Goal: Entertainment & Leisure: Consume media (video, audio)

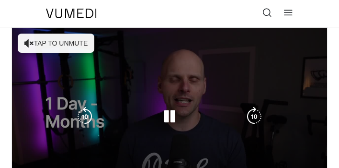
click at [74, 47] on button "Tap to unmute" at bounding box center [56, 43] width 77 height 19
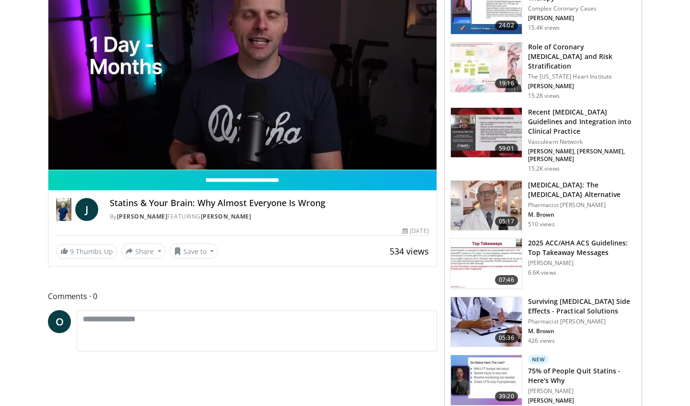
scroll to position [120, 0]
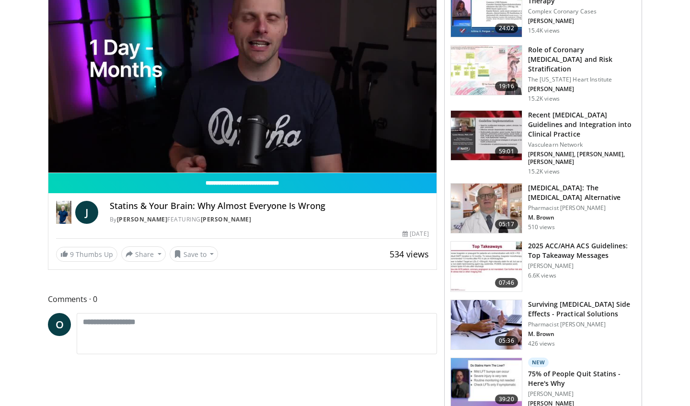
click at [339, 69] on div "10 seconds Tap to unmute" at bounding box center [242, 63] width 388 height 218
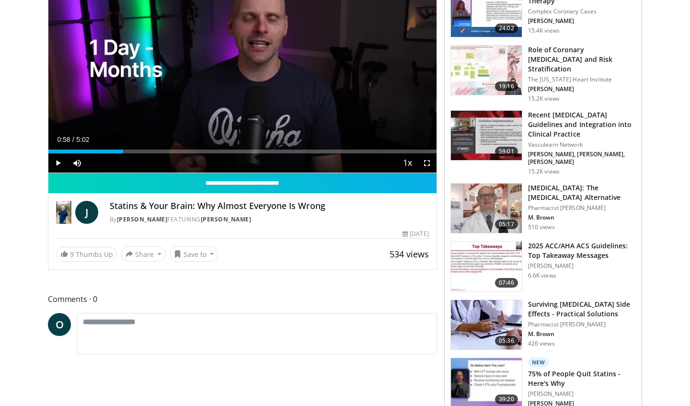
click at [339, 69] on div "10 seconds Tap to unmute" at bounding box center [242, 63] width 388 height 218
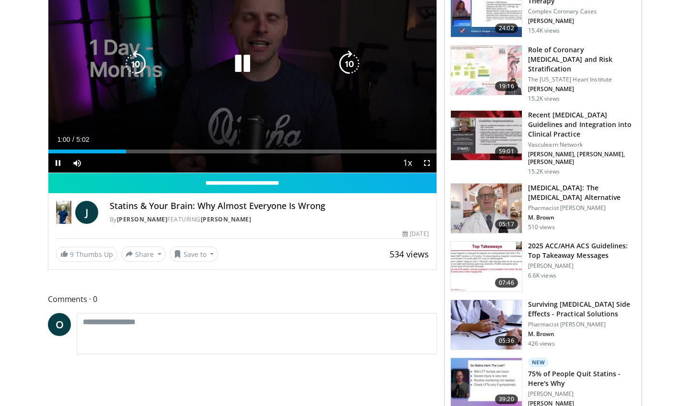
click at [339, 63] on icon "Video Player" at bounding box center [349, 63] width 27 height 27
click at [339, 69] on icon "Video Player" at bounding box center [349, 63] width 27 height 27
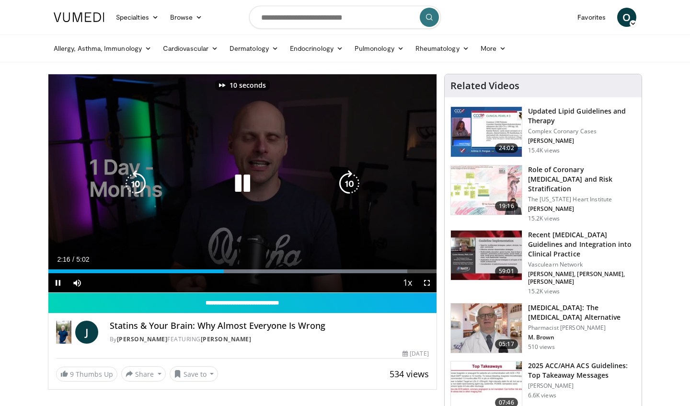
scroll to position [0, 0]
click at [232, 167] on icon "Video Player" at bounding box center [242, 183] width 27 height 27
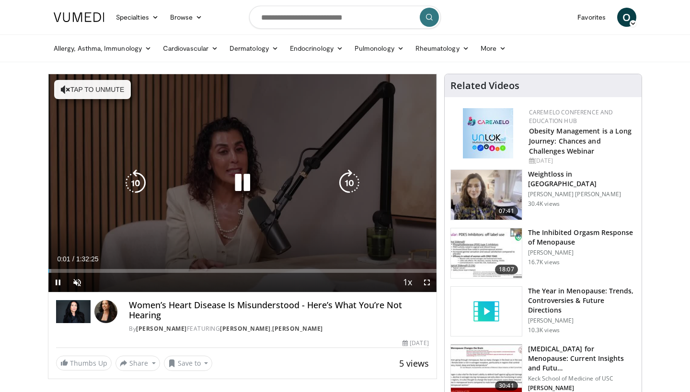
click at [116, 87] on button "Tap to unmute" at bounding box center [92, 89] width 77 height 19
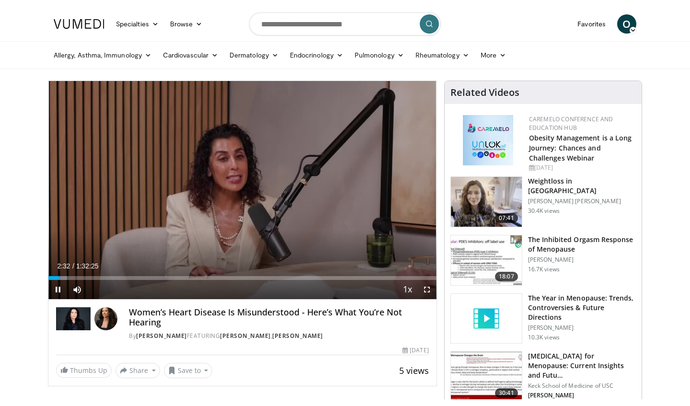
scroll to position [16, 0]
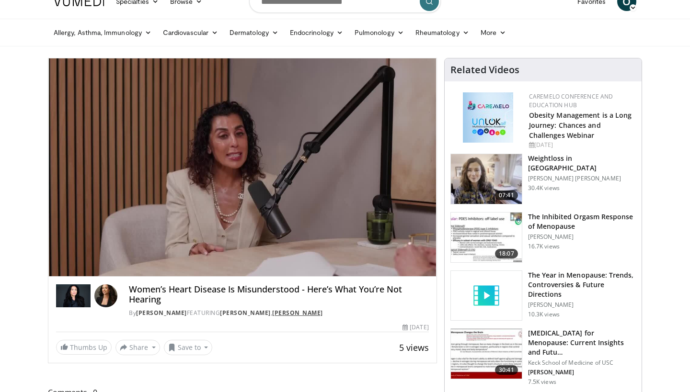
click at [323, 311] on link "Martha Gulati" at bounding box center [297, 313] width 51 height 8
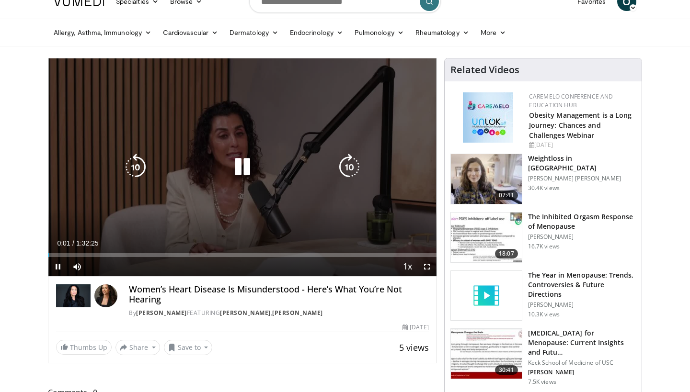
click at [240, 173] on icon "Video Player" at bounding box center [242, 167] width 27 height 27
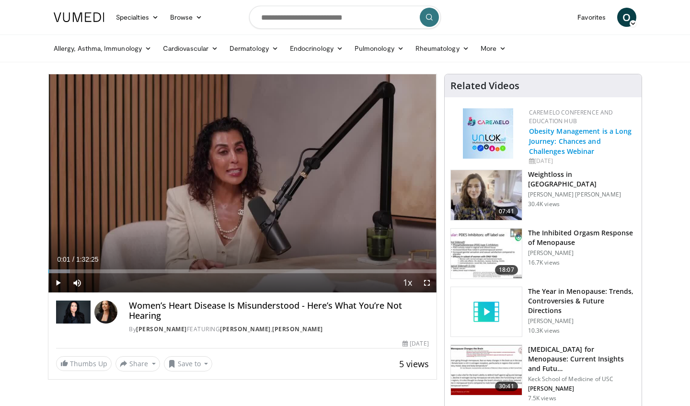
scroll to position [0, 0]
click at [630, 23] on icon at bounding box center [632, 23] width 7 height 7
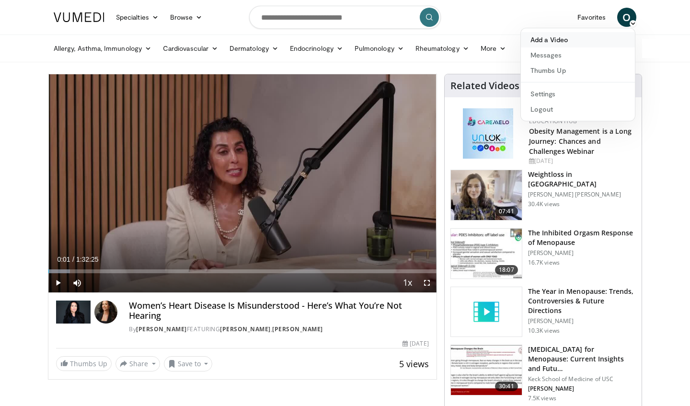
click at [555, 42] on link "Add a Video" at bounding box center [578, 39] width 114 height 15
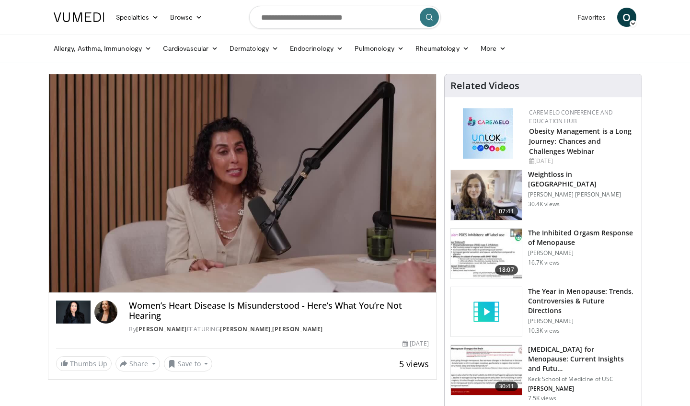
click at [632, 24] on icon at bounding box center [632, 23] width 7 height 7
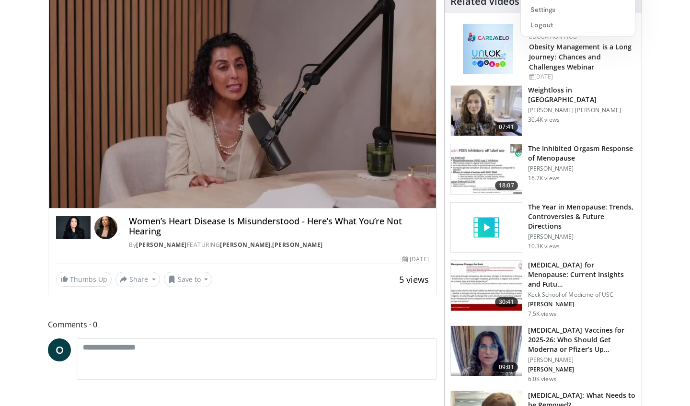
scroll to position [85, 0]
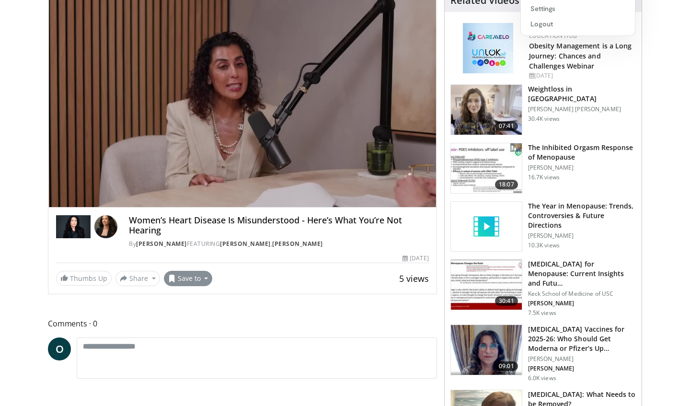
click at [177, 281] on button "Save to" at bounding box center [188, 278] width 49 height 15
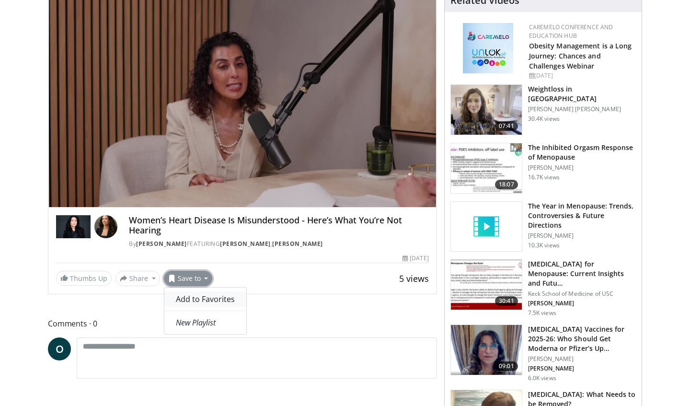
click at [183, 299] on span "Add to Favorites" at bounding box center [205, 299] width 59 height 11
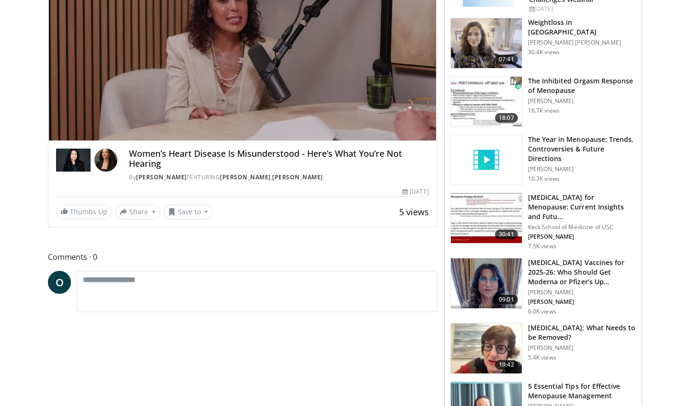
scroll to position [195, 0]
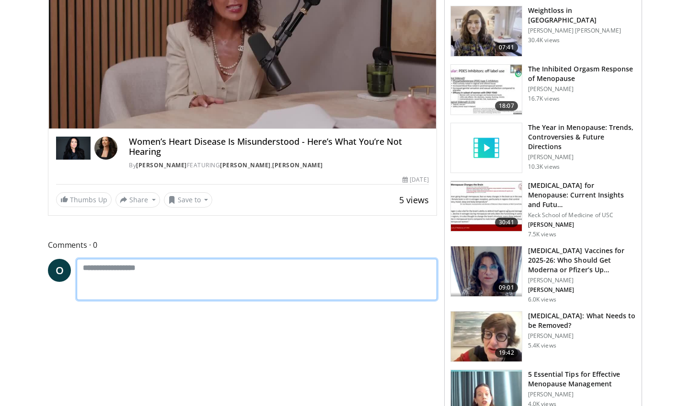
click at [243, 274] on textarea at bounding box center [257, 279] width 360 height 41
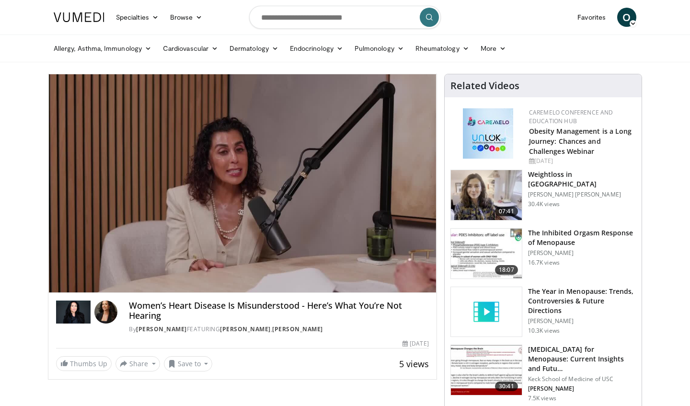
scroll to position [0, 0]
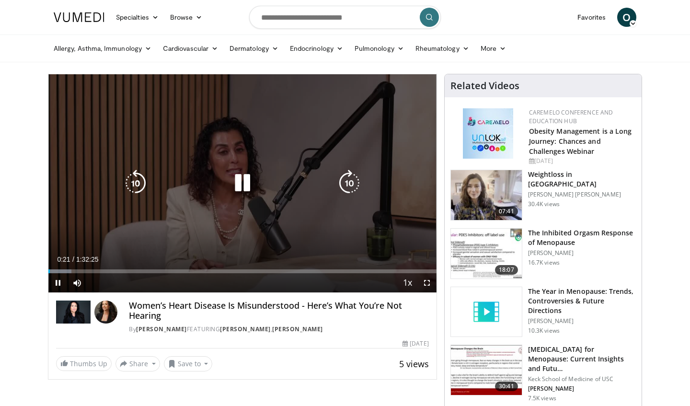
click at [244, 197] on div "10 seconds Tap to unmute" at bounding box center [242, 183] width 388 height 218
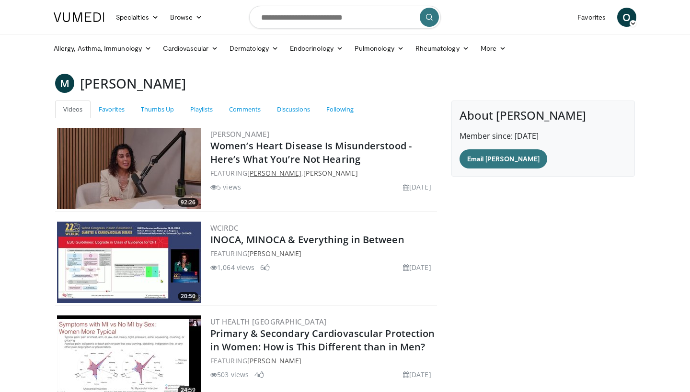
click at [264, 175] on link "Gabrielle Lyon" at bounding box center [274, 173] width 54 height 9
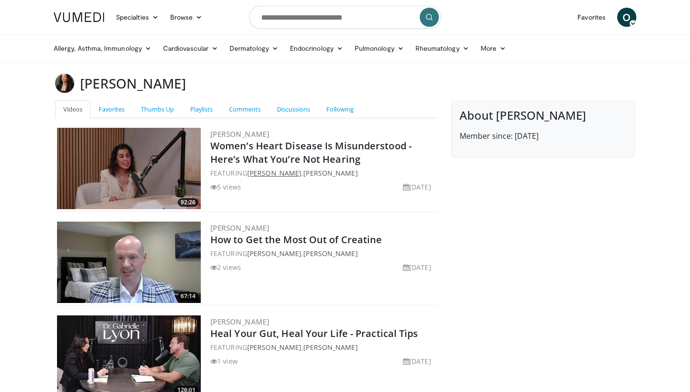
click at [262, 171] on link "[PERSON_NAME]" at bounding box center [274, 173] width 54 height 9
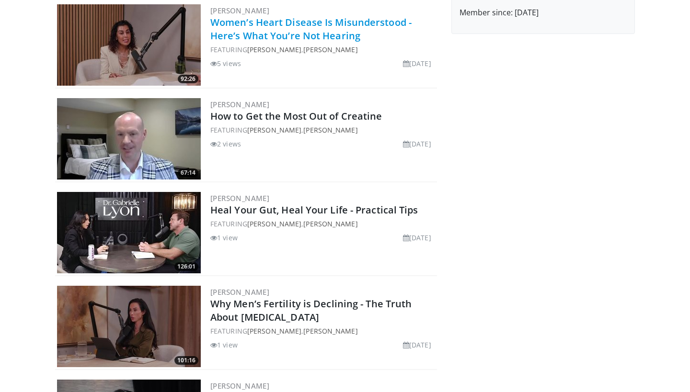
scroll to position [89, 0]
